Goal: Check status

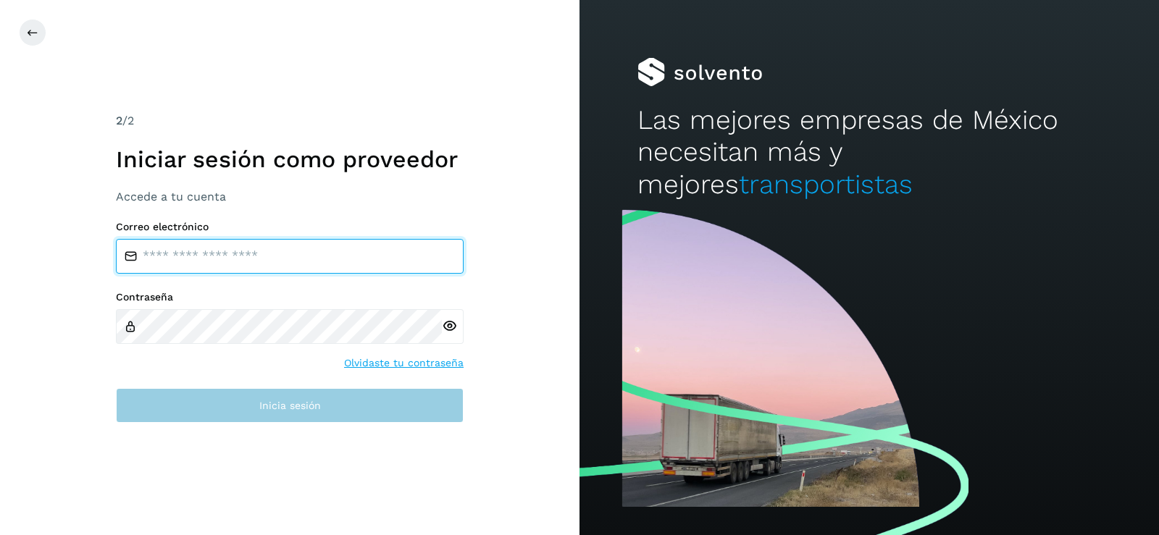
type input "**********"
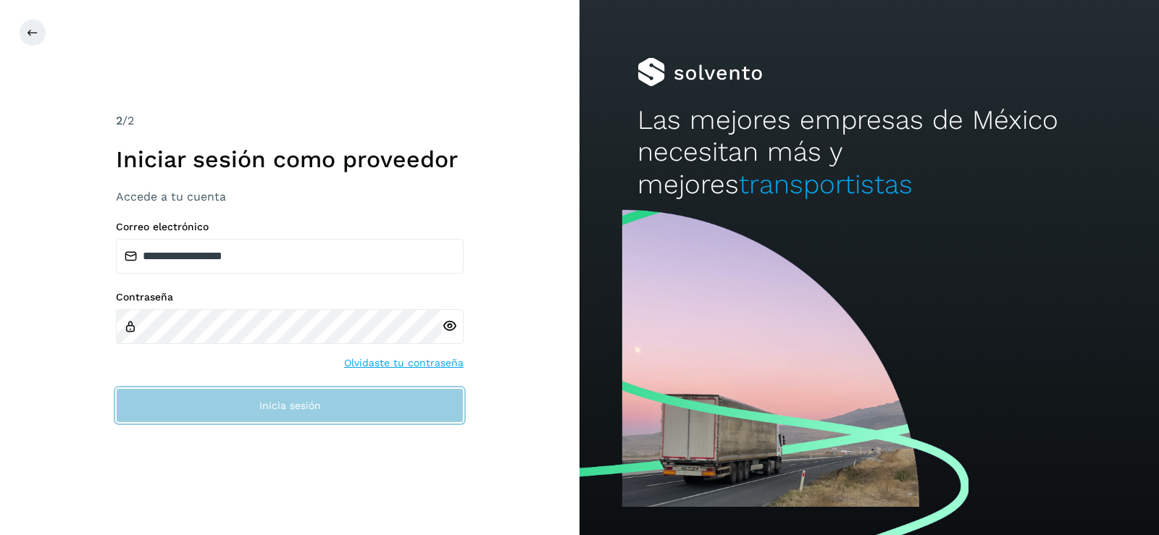
click at [312, 405] on span "Inicia sesión" at bounding box center [290, 405] width 62 height 10
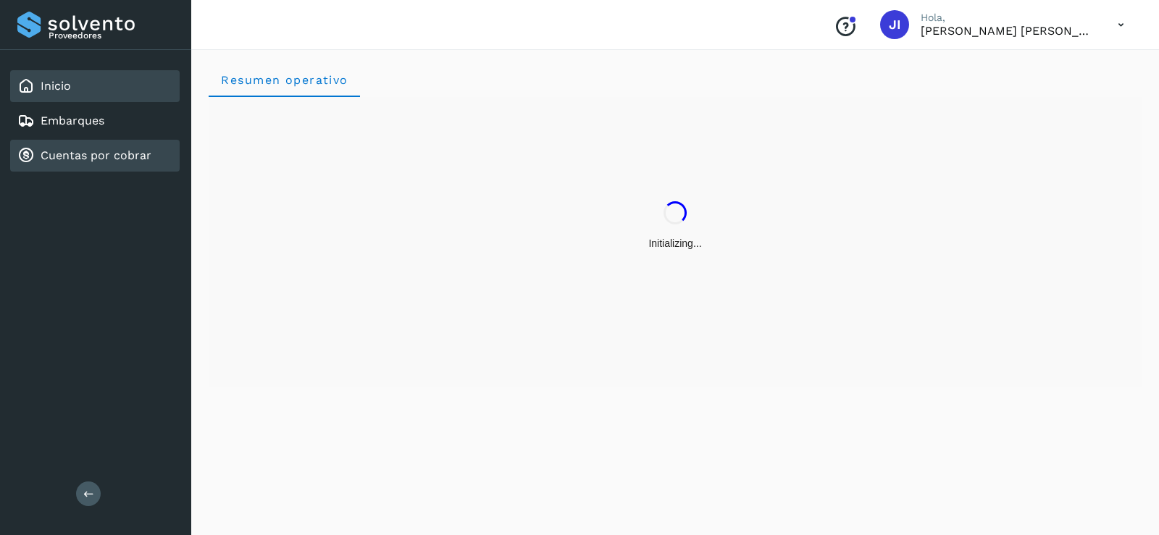
click at [59, 162] on link "Cuentas por cobrar" at bounding box center [96, 155] width 111 height 14
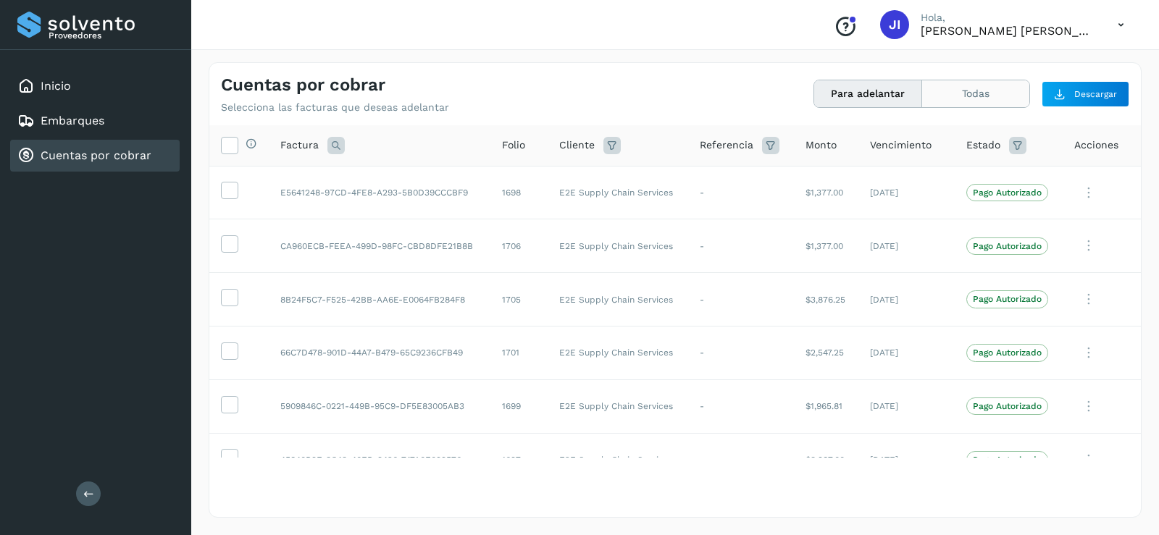
click at [933, 91] on button "Todas" at bounding box center [975, 93] width 107 height 27
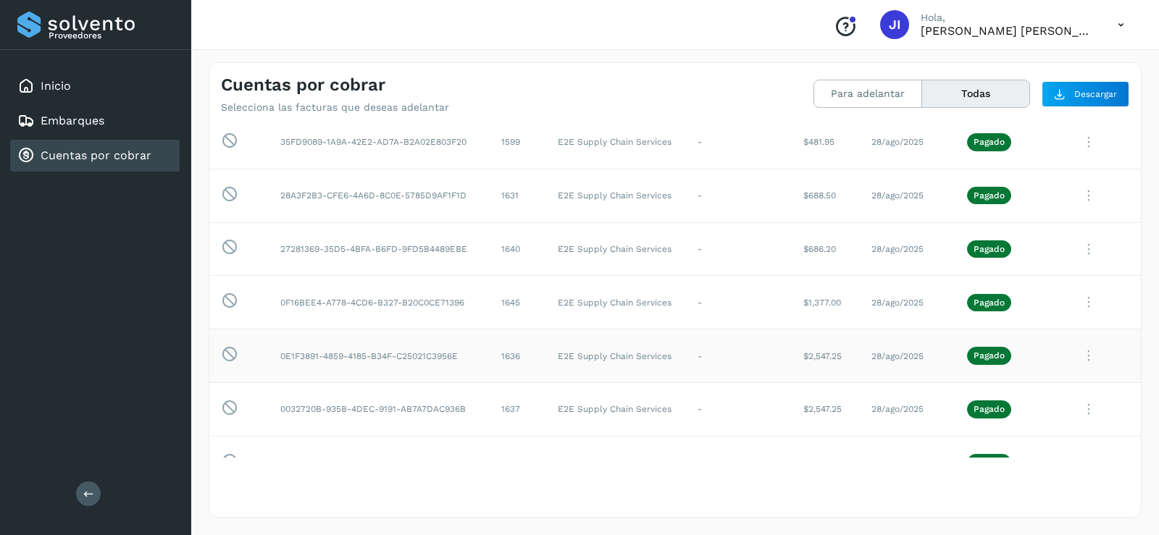
scroll to position [4200, 0]
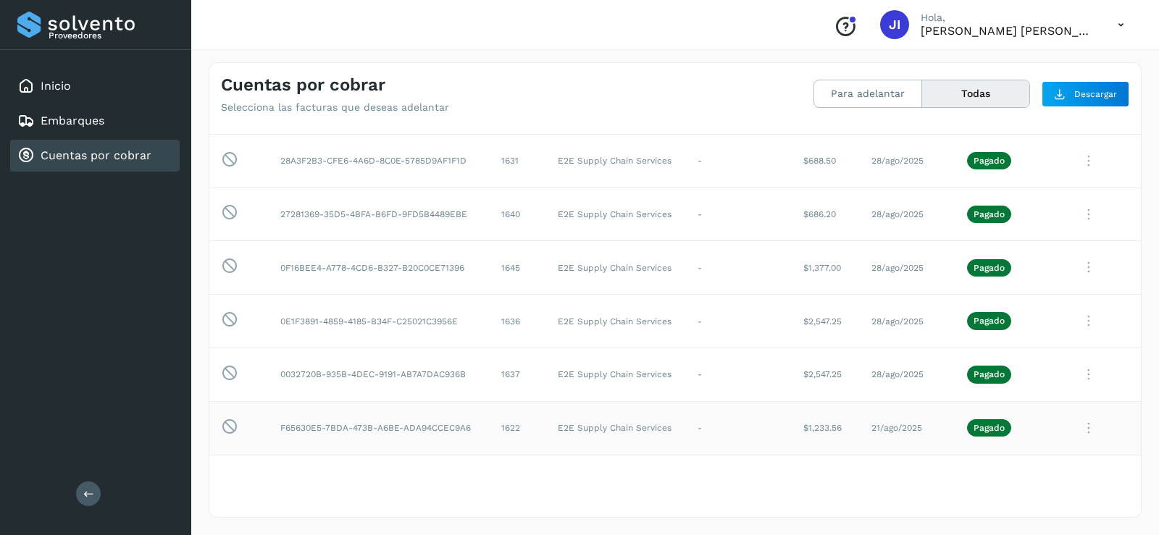
click at [671, 432] on td "E2E Supply Chain Services" at bounding box center [616, 428] width 140 height 54
drag, startPoint x: 505, startPoint y: 412, endPoint x: 498, endPoint y: 377, distance: 35.5
click at [498, 377] on td "1637" at bounding box center [518, 375] width 56 height 54
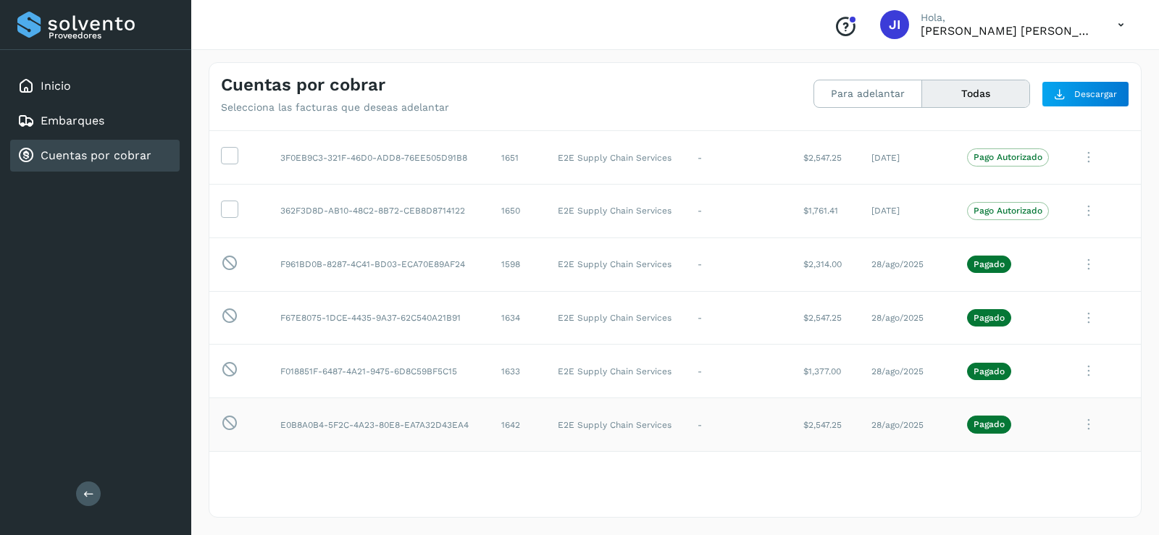
scroll to position [3259, 0]
